Goal: Transaction & Acquisition: Subscribe to service/newsletter

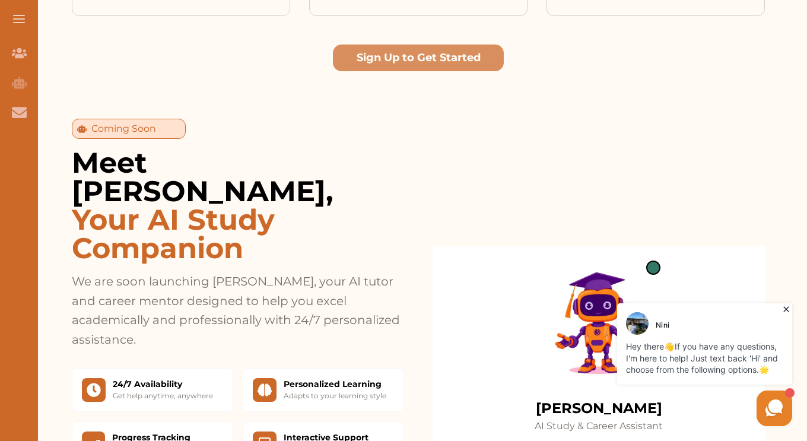
scroll to position [891, 0]
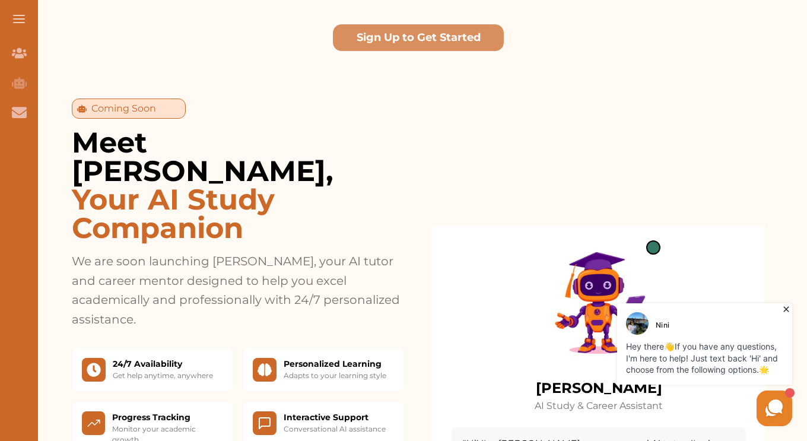
click at [370, 51] on section "Coming Soon Meet Clara, Your AI Study Companion We are soon launching Clara, yo…" at bounding box center [418, 367] width 777 height 632
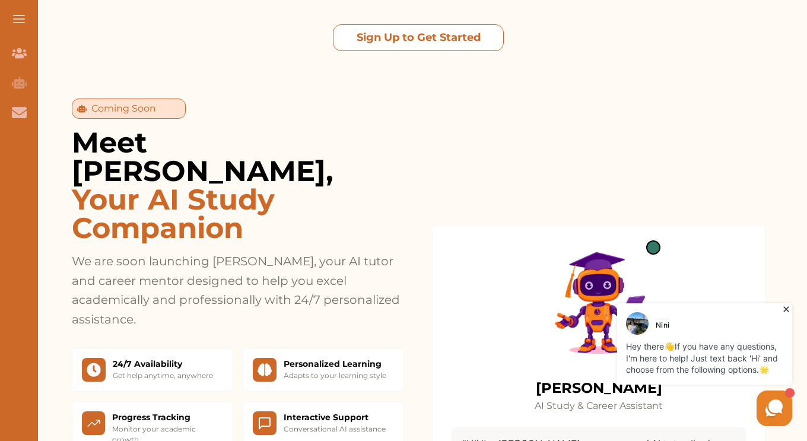
click at [369, 24] on button "Sign Up to Get Started" at bounding box center [418, 37] width 171 height 27
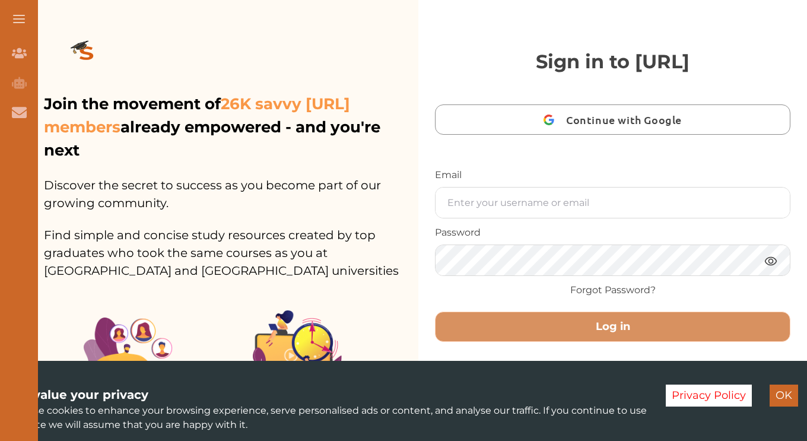
click at [774, 393] on button "OK" at bounding box center [783, 395] width 28 height 22
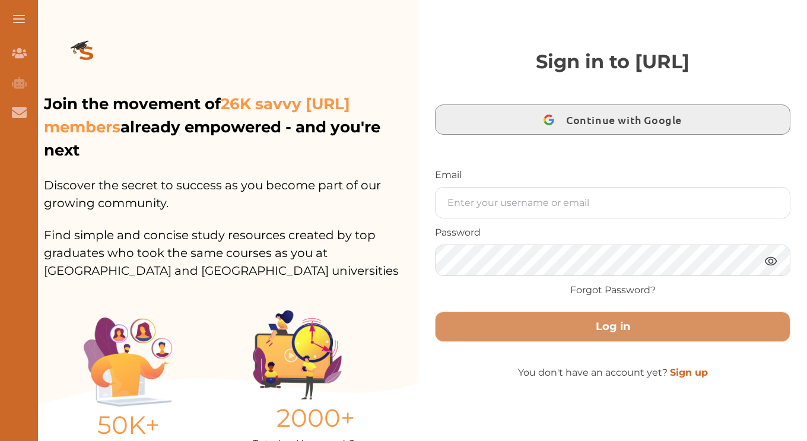
click at [588, 125] on span "Continue with Google" at bounding box center [627, 120] width 122 height 28
